Goal: Information Seeking & Learning: Learn about a topic

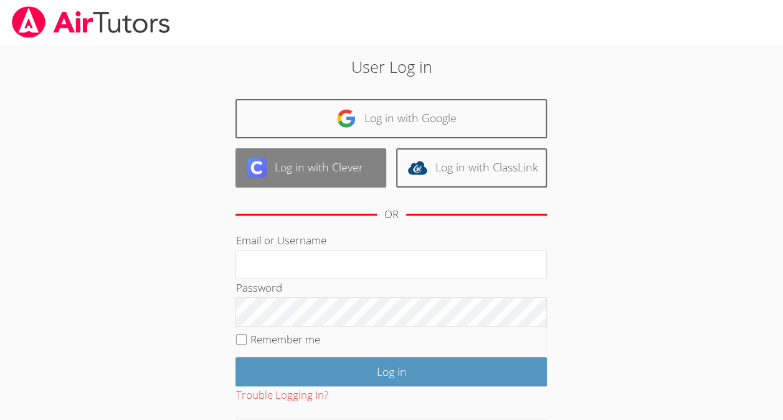
click at [309, 171] on link "Log in with Clever" at bounding box center [311, 167] width 151 height 39
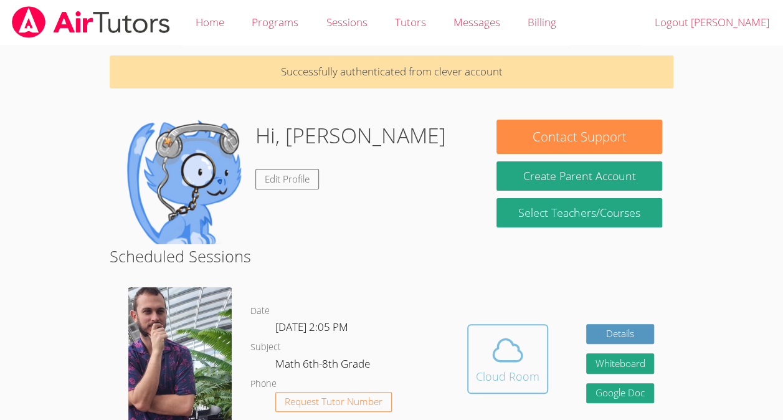
click at [511, 368] on div "Cloud Room" at bounding box center [508, 376] width 64 height 17
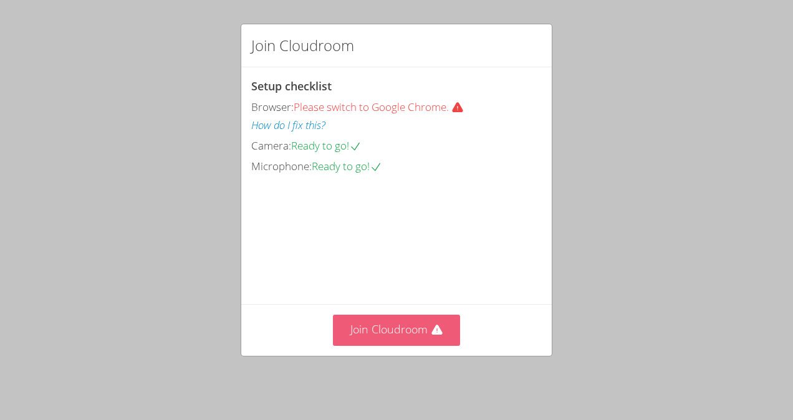
click at [365, 335] on button "Join Cloudroom" at bounding box center [397, 330] width 128 height 31
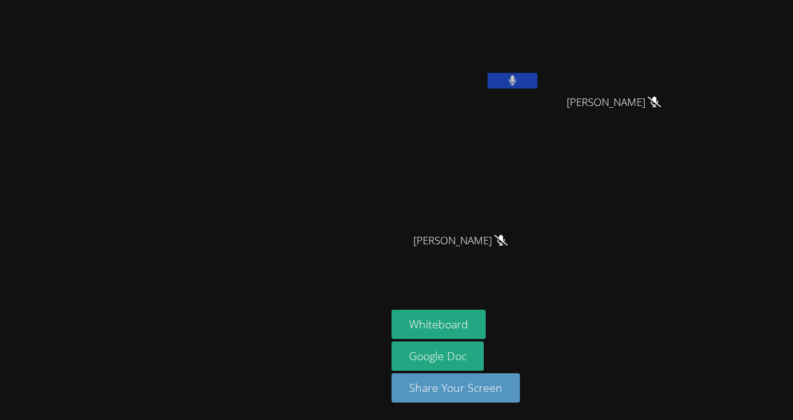
click at [540, 92] on div "Roberto Rafael Morales" at bounding box center [465, 49] width 148 height 89
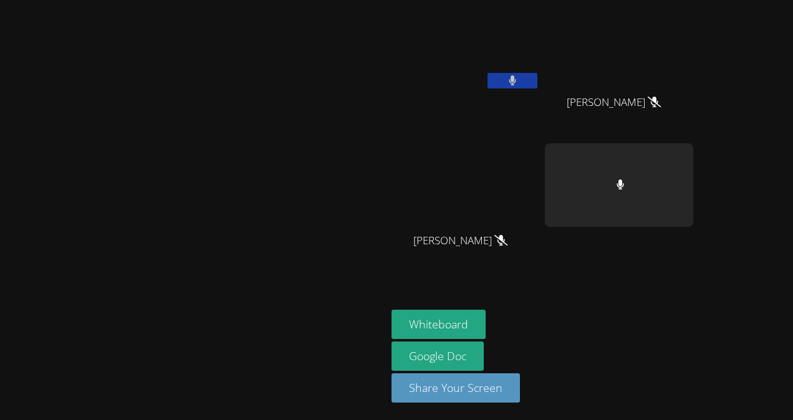
click at [517, 79] on icon at bounding box center [512, 80] width 8 height 11
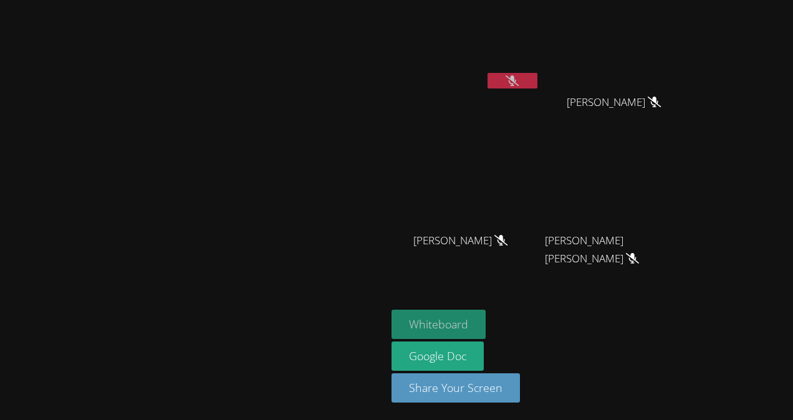
click at [485, 315] on button "Whiteboard" at bounding box center [438, 324] width 94 height 29
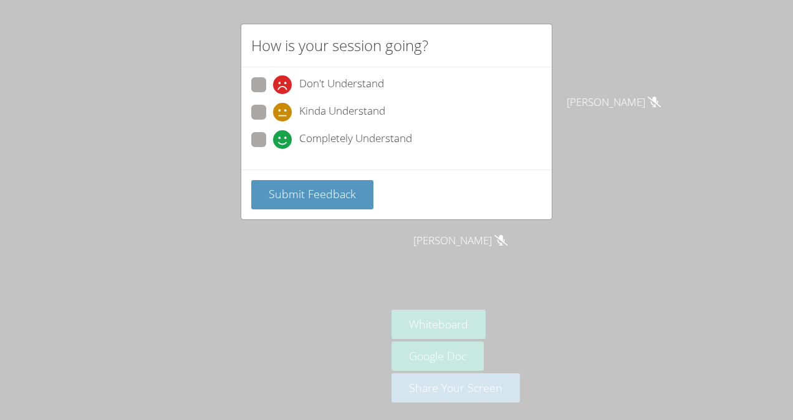
click at [287, 113] on icon at bounding box center [282, 112] width 19 height 19
click at [284, 113] on input "Kinda Understand" at bounding box center [278, 110] width 11 height 11
radio input "true"
click at [297, 193] on span "Submit Feedback" at bounding box center [312, 193] width 87 height 15
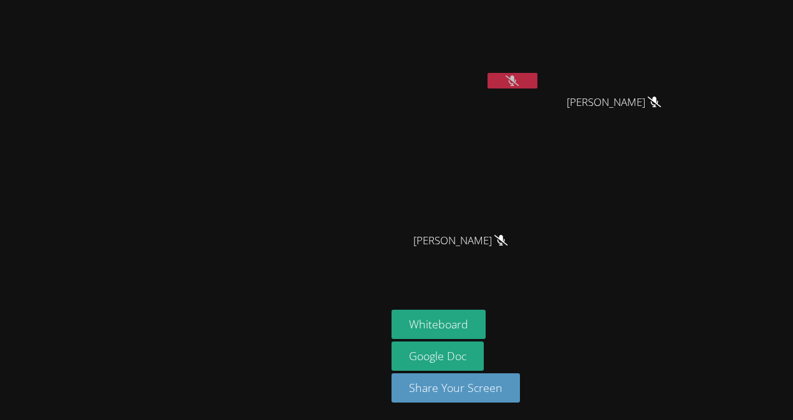
click at [518, 79] on icon at bounding box center [511, 80] width 13 height 11
click at [537, 79] on button at bounding box center [512, 81] width 50 height 16
click at [518, 77] on icon at bounding box center [511, 80] width 13 height 11
click at [516, 77] on icon at bounding box center [511, 80] width 7 height 11
